Goal: Check status: Check status

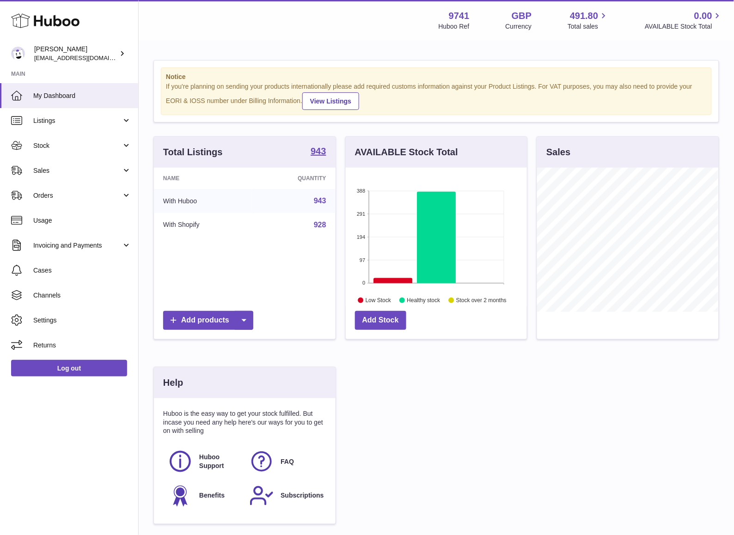
scroll to position [144, 181]
click at [41, 165] on link "Sales" at bounding box center [69, 170] width 138 height 25
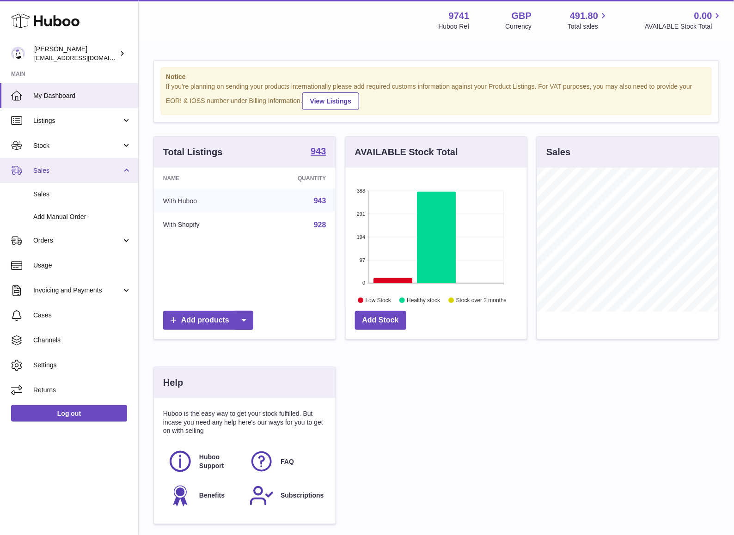
click at [41, 165] on link "Sales" at bounding box center [69, 170] width 138 height 25
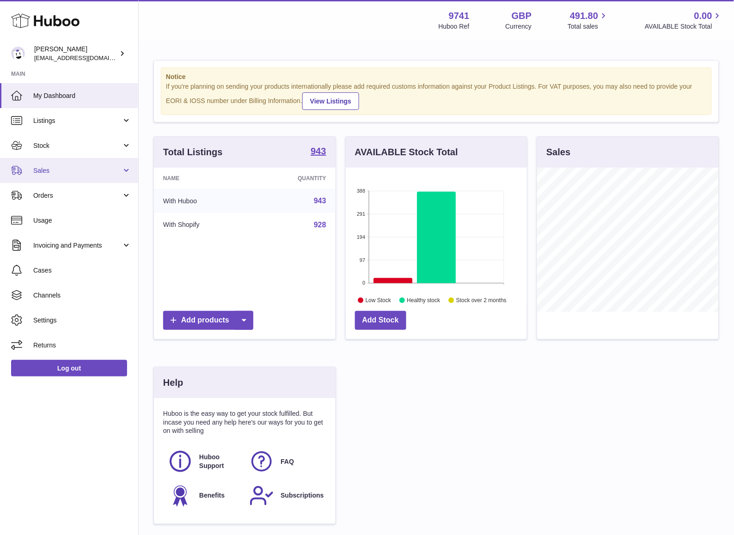
click at [66, 167] on span "Sales" at bounding box center [77, 170] width 88 height 9
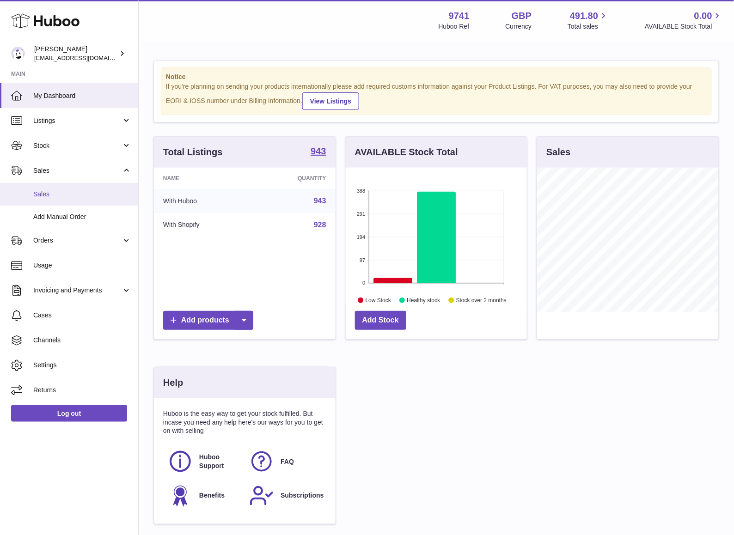
click at [78, 203] on link "Sales" at bounding box center [69, 194] width 138 height 23
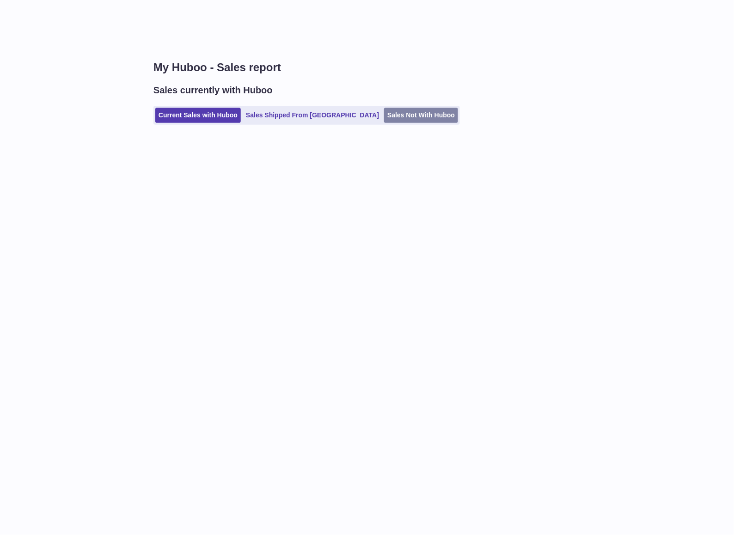
click at [384, 111] on link "Sales Not With Huboo" at bounding box center [421, 115] width 74 height 15
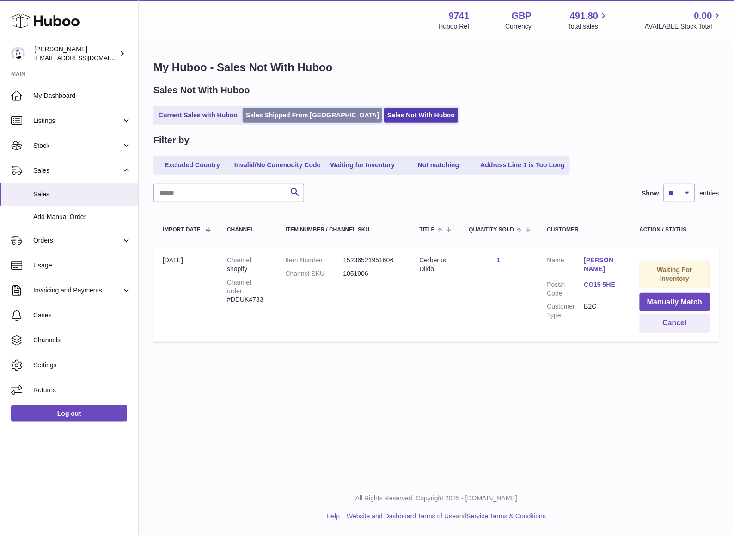
click at [280, 117] on link "Sales Shipped From Huboo" at bounding box center [313, 115] width 140 height 15
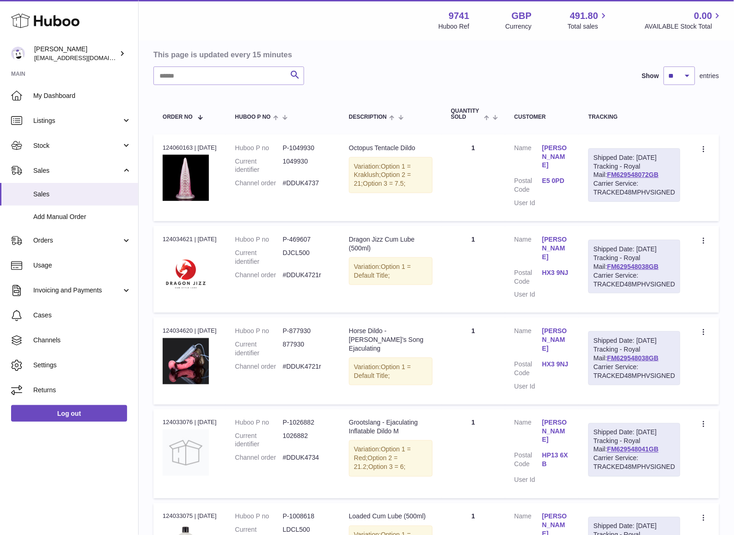
scroll to position [98, 0]
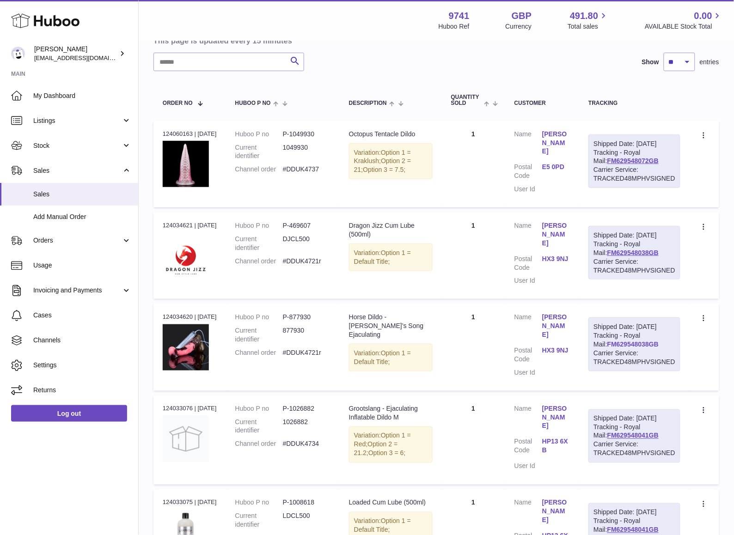
click at [621, 348] on link "FM629548038GB" at bounding box center [632, 344] width 51 height 7
click at [46, 164] on link "Sales" at bounding box center [69, 170] width 138 height 25
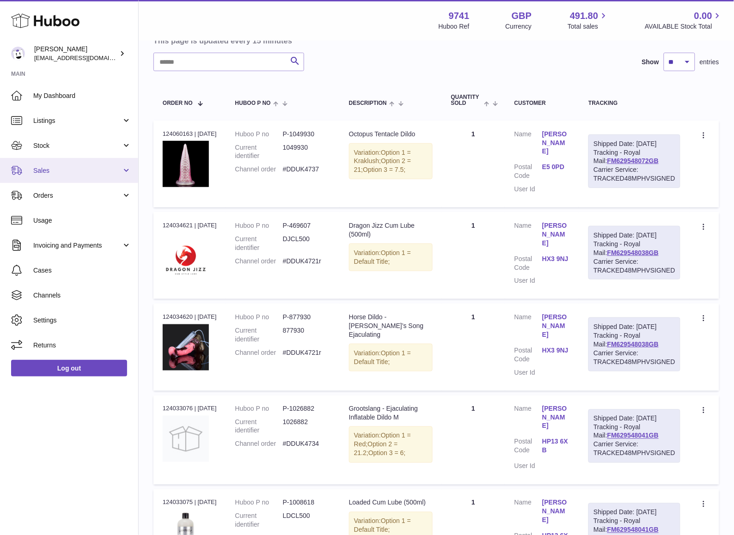
scroll to position [95, 0]
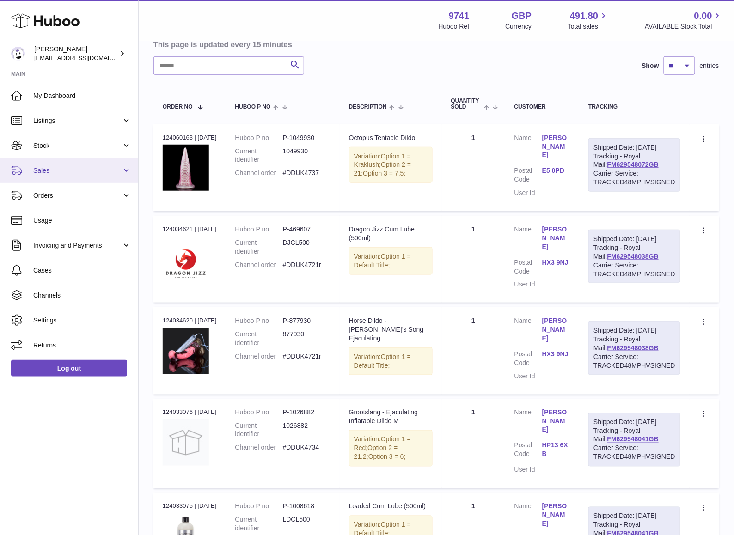
click at [41, 168] on span "Sales" at bounding box center [77, 170] width 88 height 9
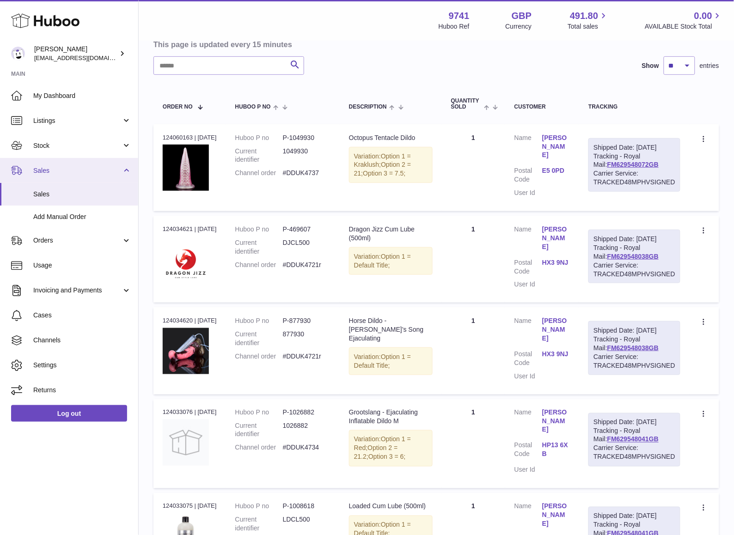
scroll to position [95, 0]
click at [39, 192] on span "Sales" at bounding box center [82, 194] width 98 height 9
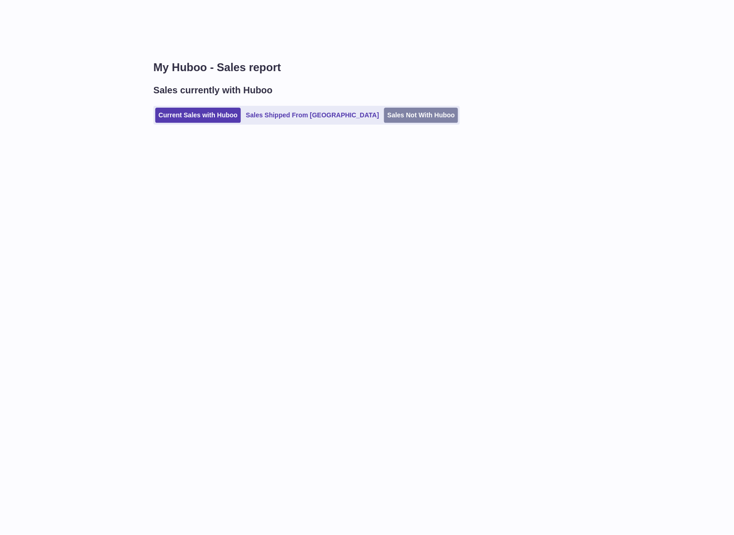
click at [384, 116] on link "Sales Not With Huboo" at bounding box center [421, 115] width 74 height 15
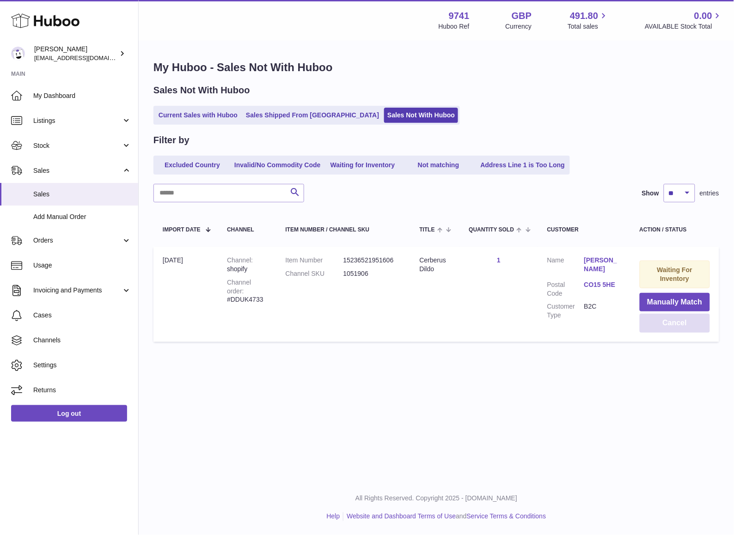
click at [670, 326] on button "Cancel" at bounding box center [674, 323] width 70 height 19
